Goal: Task Accomplishment & Management: Use online tool/utility

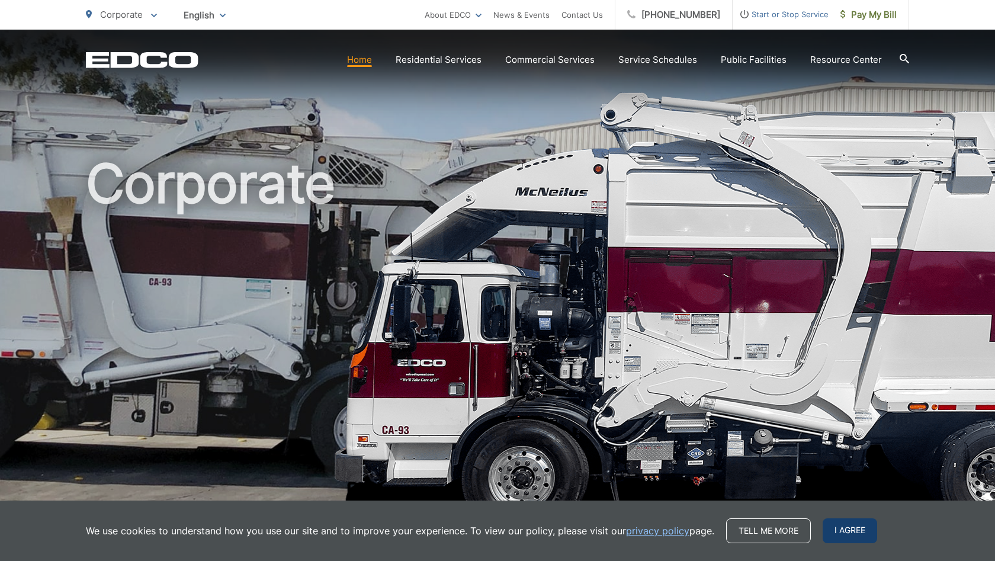
click at [841, 530] on span "I agree" at bounding box center [849, 530] width 54 height 25
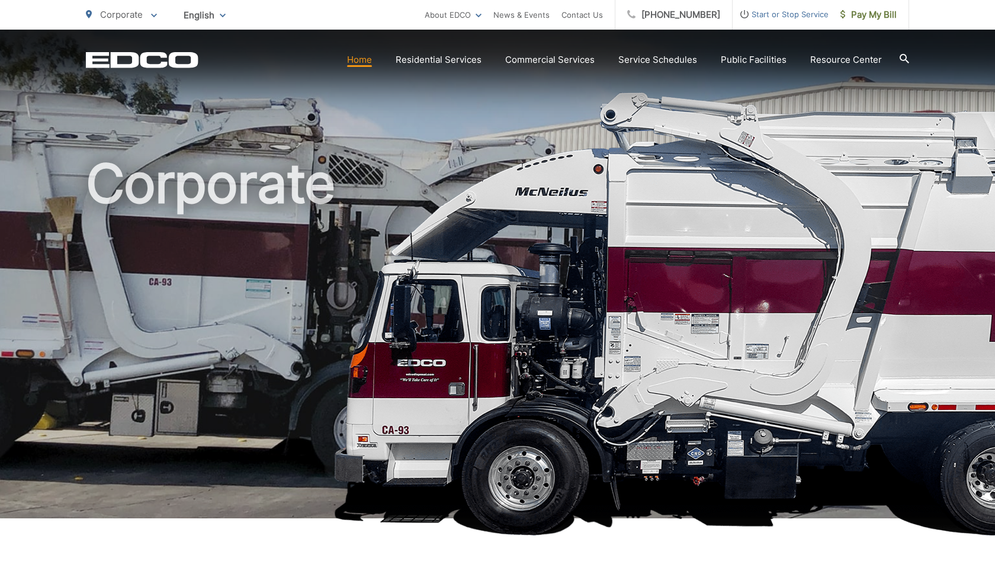
click at [361, 60] on link "Home" at bounding box center [359, 60] width 25 height 14
click at [903, 56] on icon at bounding box center [903, 58] width 9 height 9
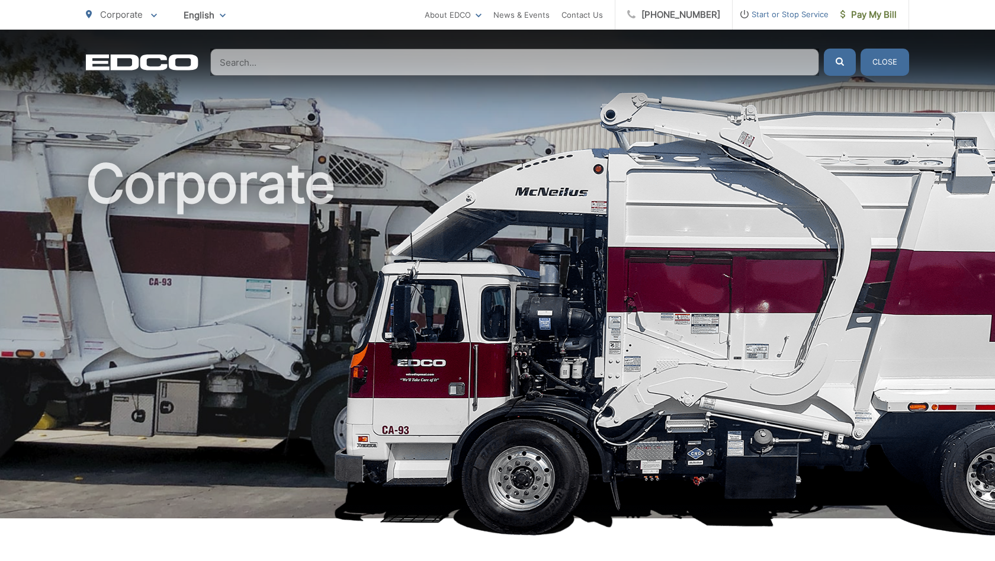
click at [552, 66] on input "Search" at bounding box center [514, 62] width 609 height 27
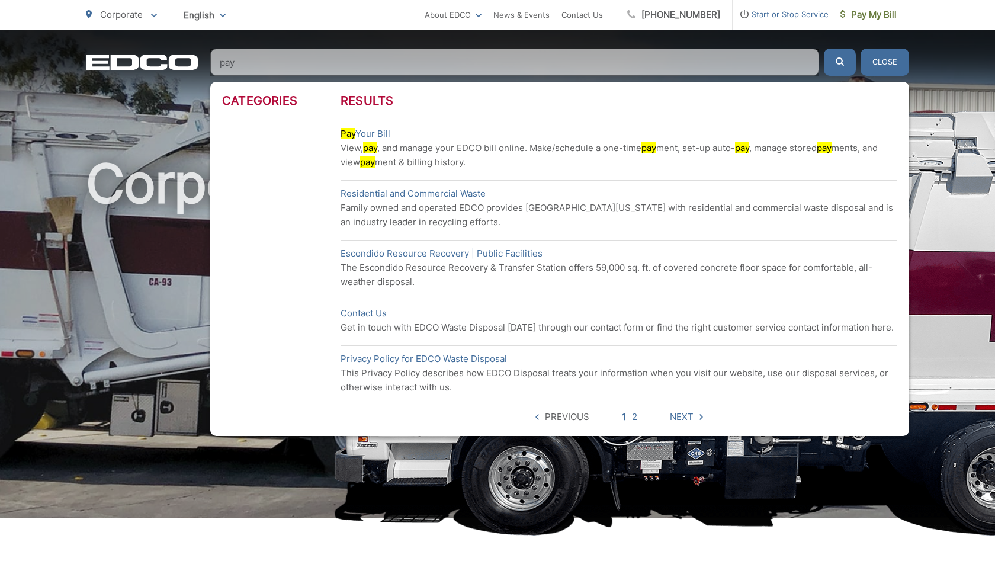
type input "pay"
click at [375, 143] on p "View, pay , and manage your EDCO bill online. Make/schedule a one-time pay ment…" at bounding box center [618, 155] width 556 height 28
click at [375, 138] on link "Pay Your Bill" at bounding box center [365, 134] width 50 height 14
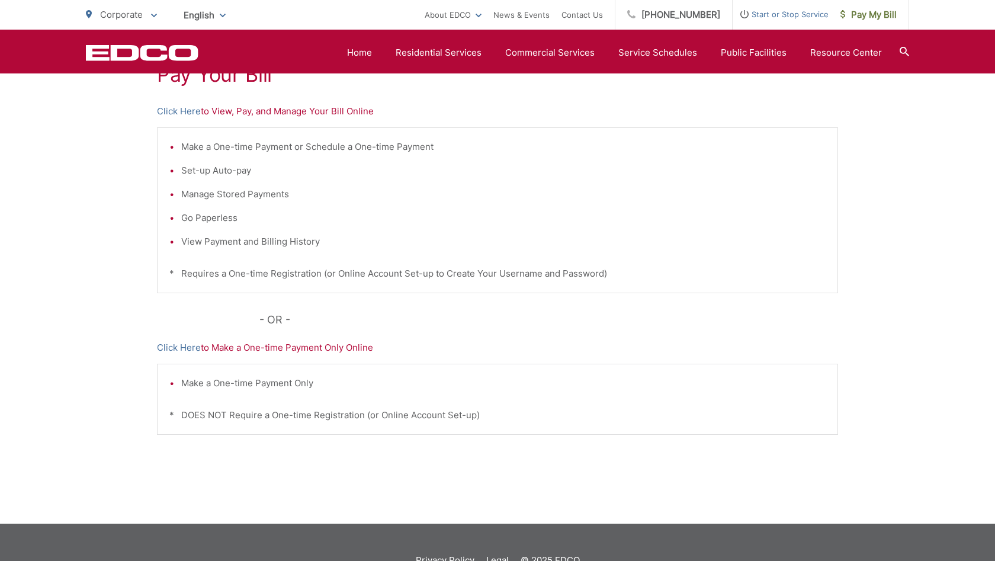
scroll to position [246, 0]
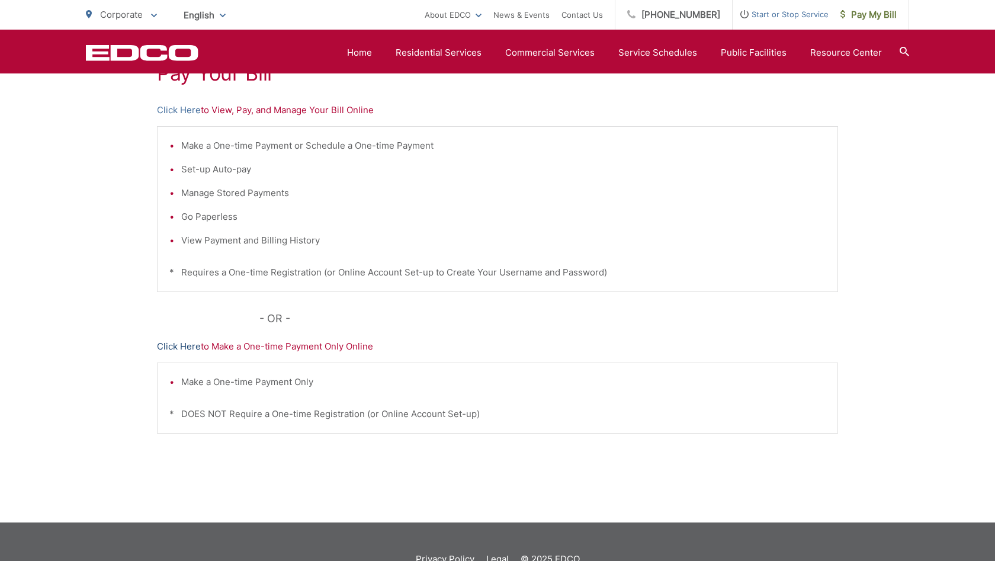
click at [175, 347] on link "Click Here" at bounding box center [179, 346] width 44 height 14
